Goal: Information Seeking & Learning: Learn about a topic

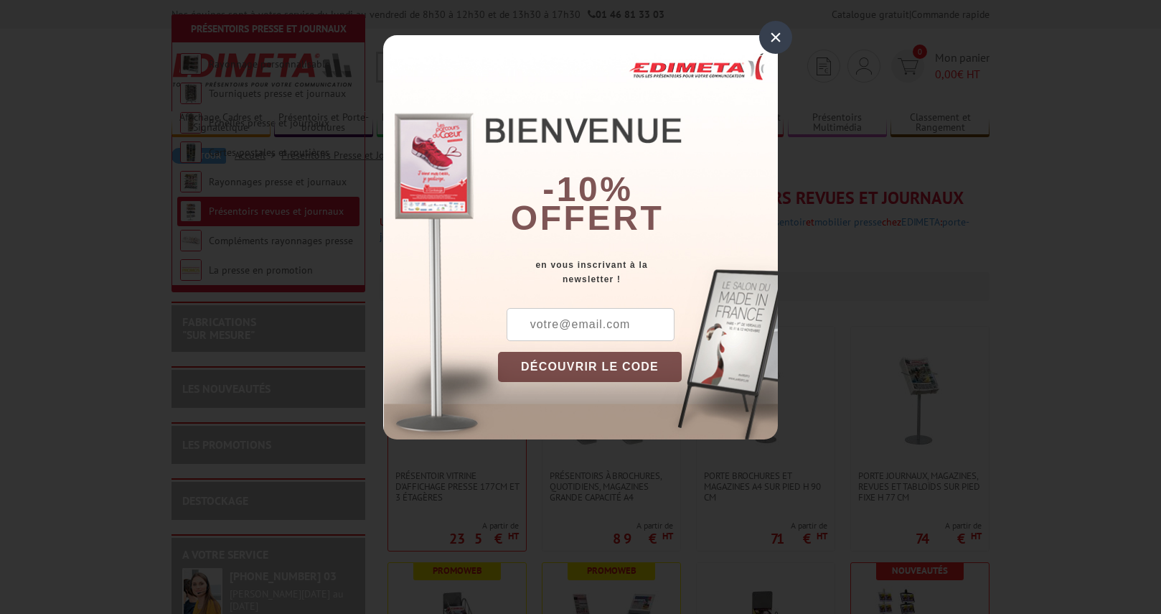
click at [782, 42] on div "×" at bounding box center [775, 37] width 33 height 33
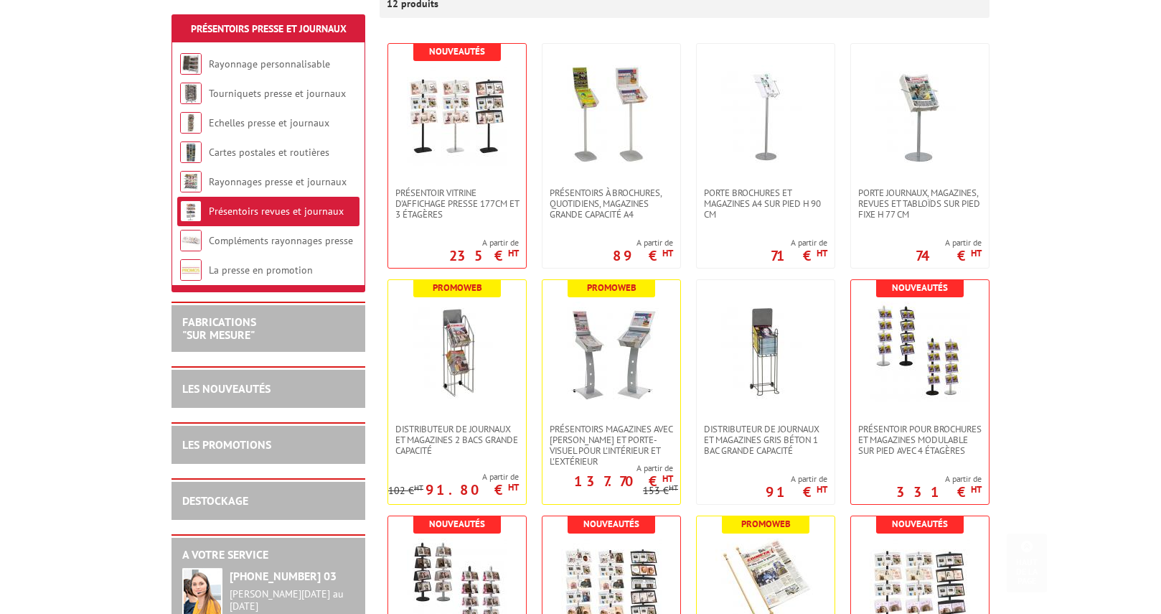
scroll to position [372, 0]
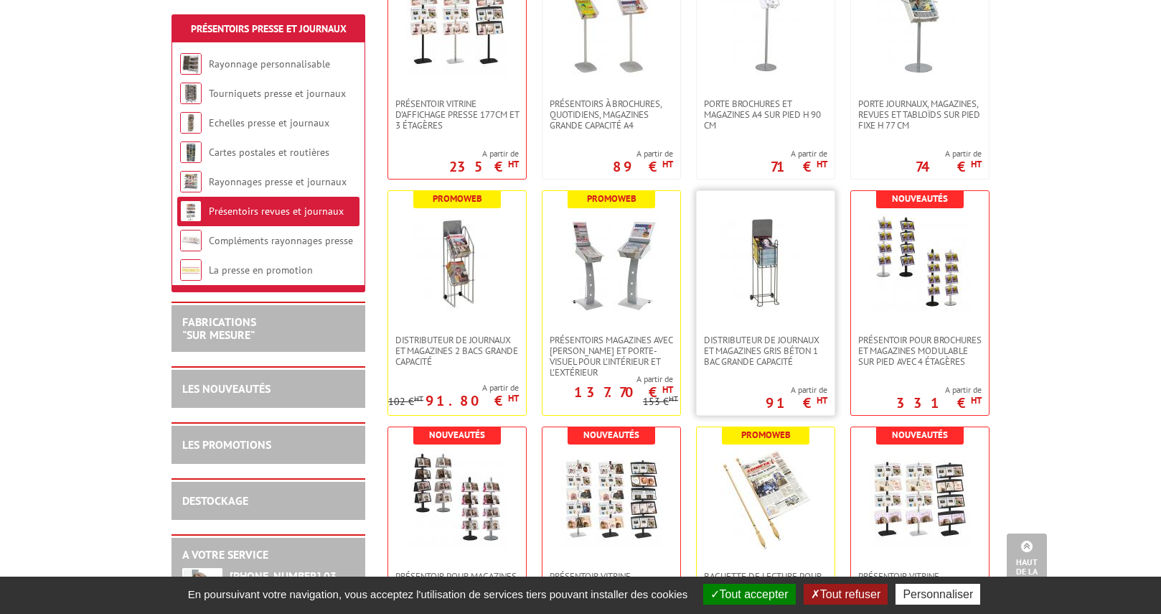
click at [718, 271] on img at bounding box center [766, 262] width 100 height 100
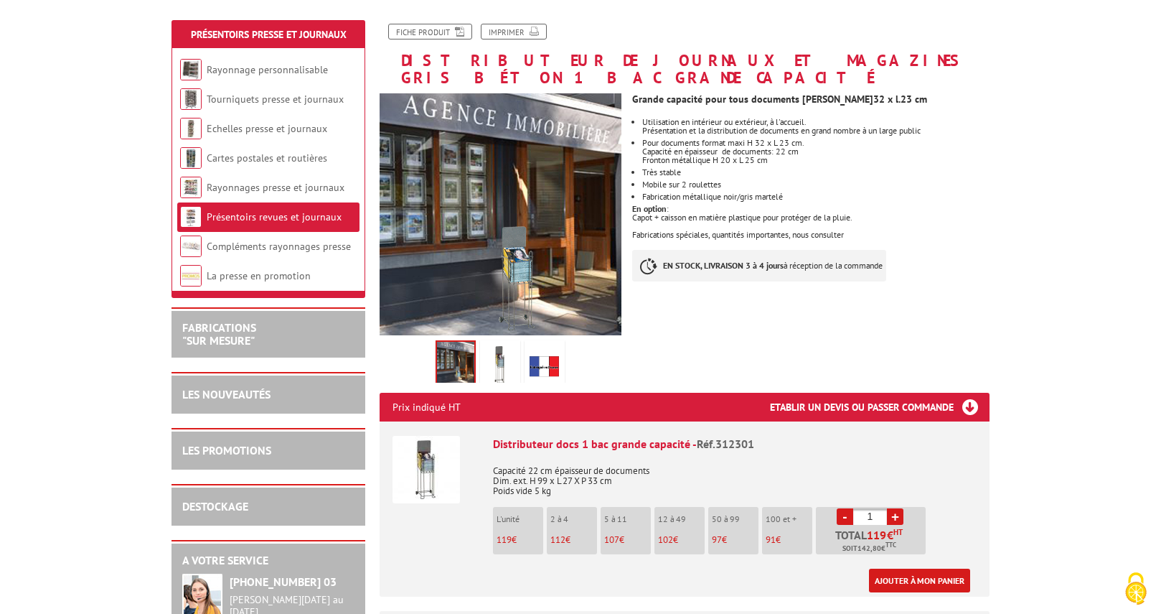
scroll to position [182, 0]
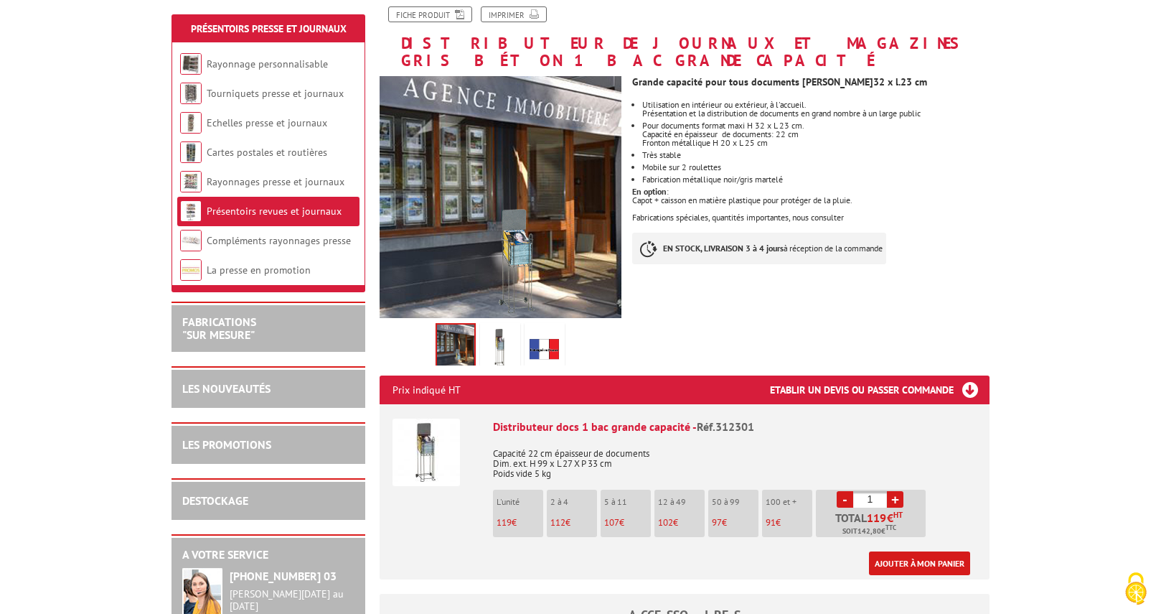
click at [545, 337] on img at bounding box center [544, 348] width 34 height 44
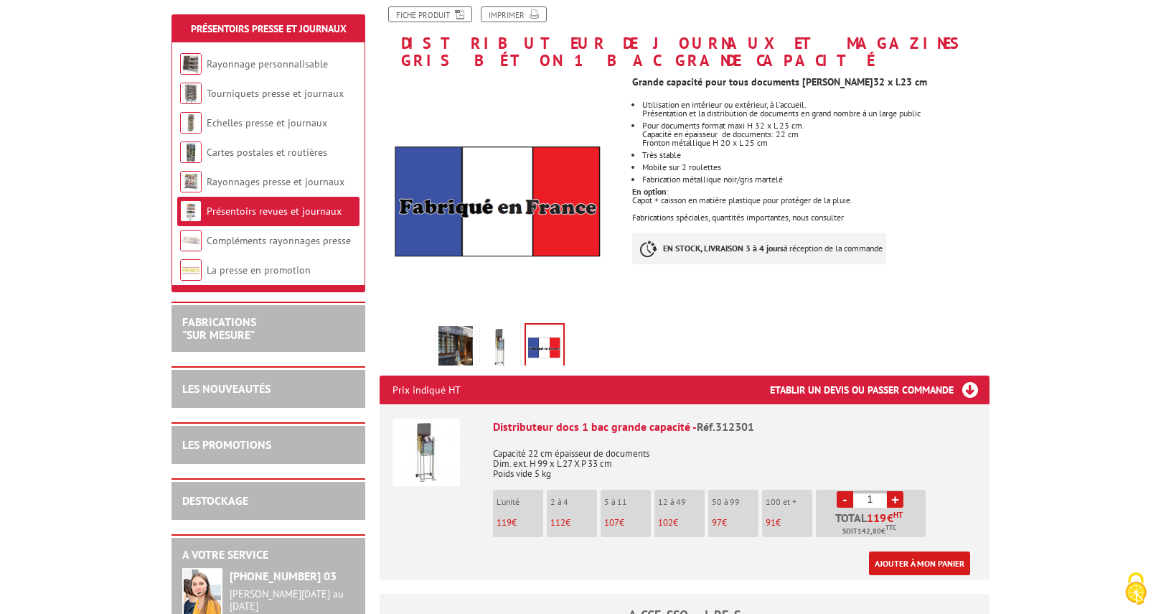
click at [505, 332] on img at bounding box center [500, 348] width 34 height 44
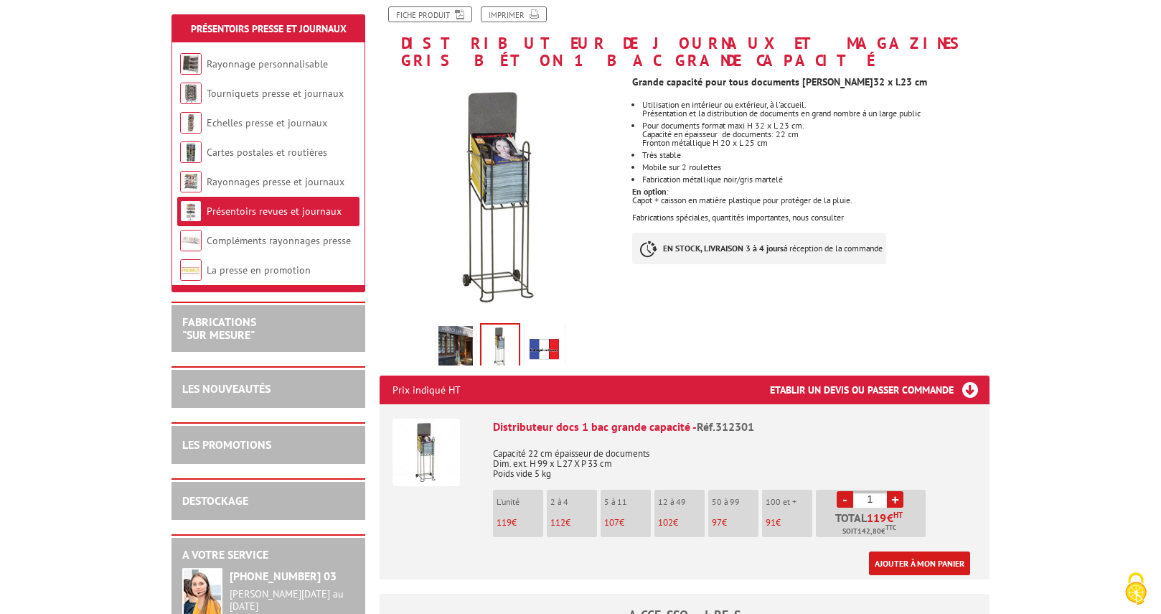
click at [448, 331] on img at bounding box center [455, 348] width 34 height 44
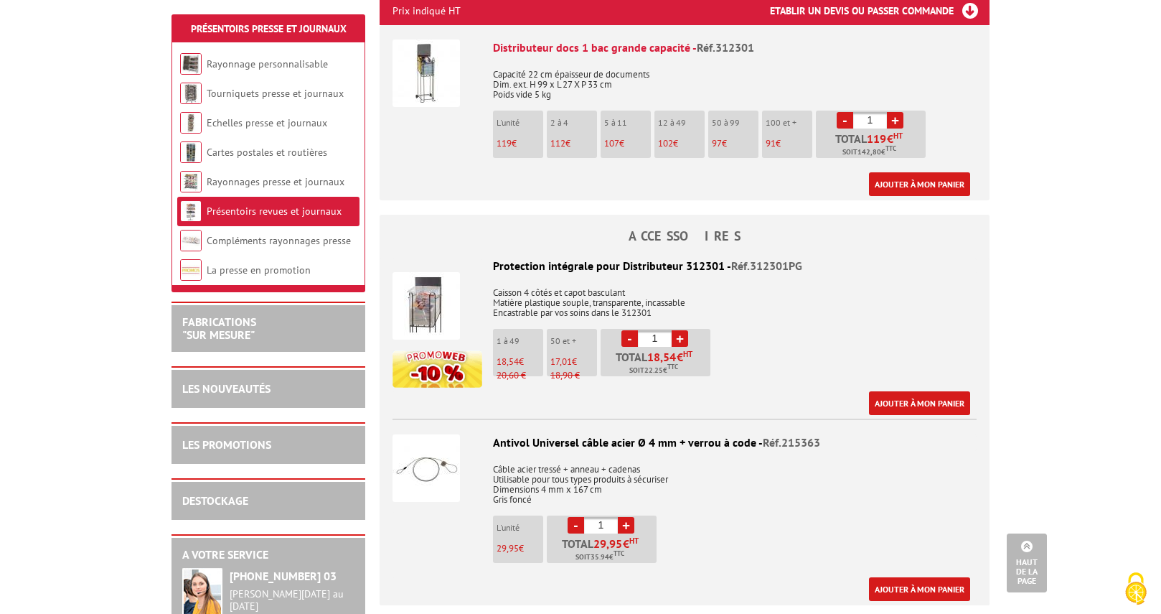
scroll to position [554, 0]
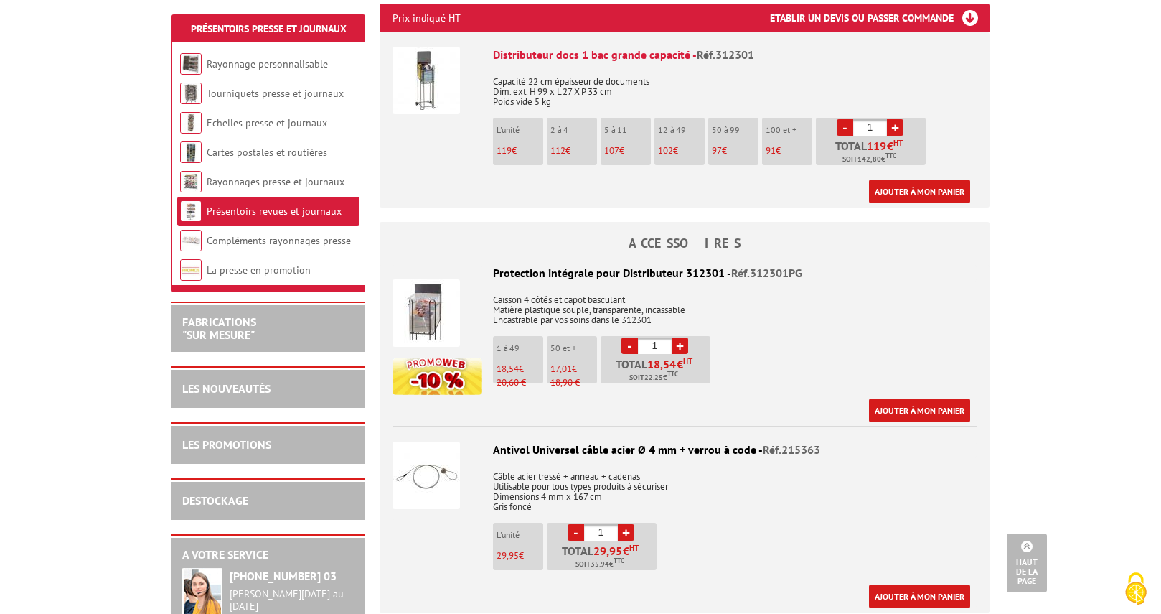
click at [425, 81] on img at bounding box center [426, 80] width 67 height 67
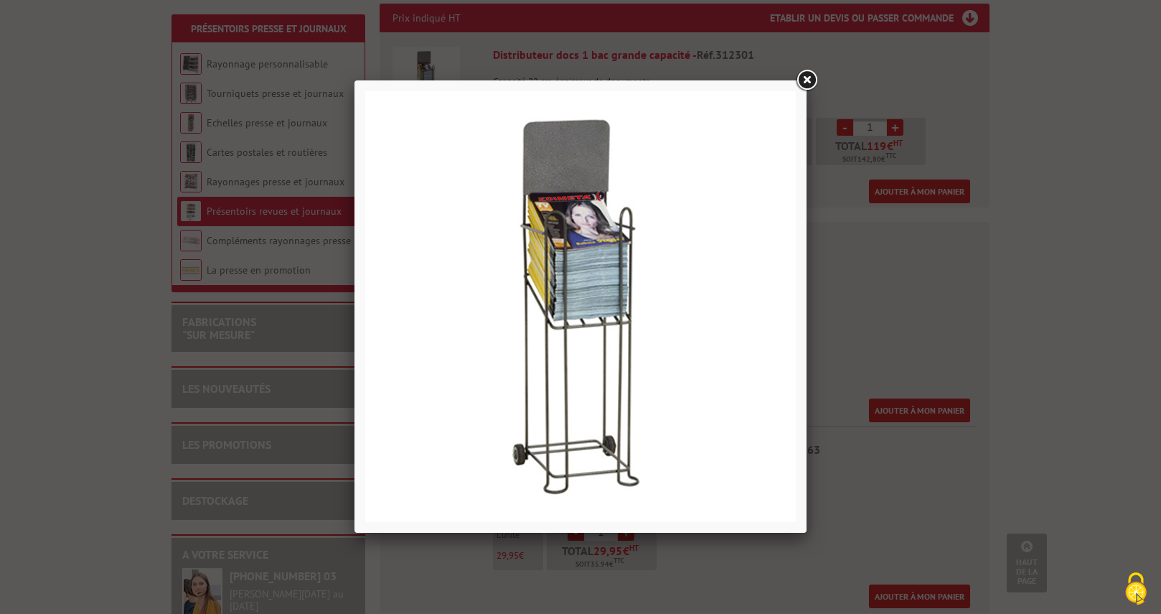
click at [814, 72] on link at bounding box center [807, 80] width 26 height 26
